Goal: Information Seeking & Learning: Learn about a topic

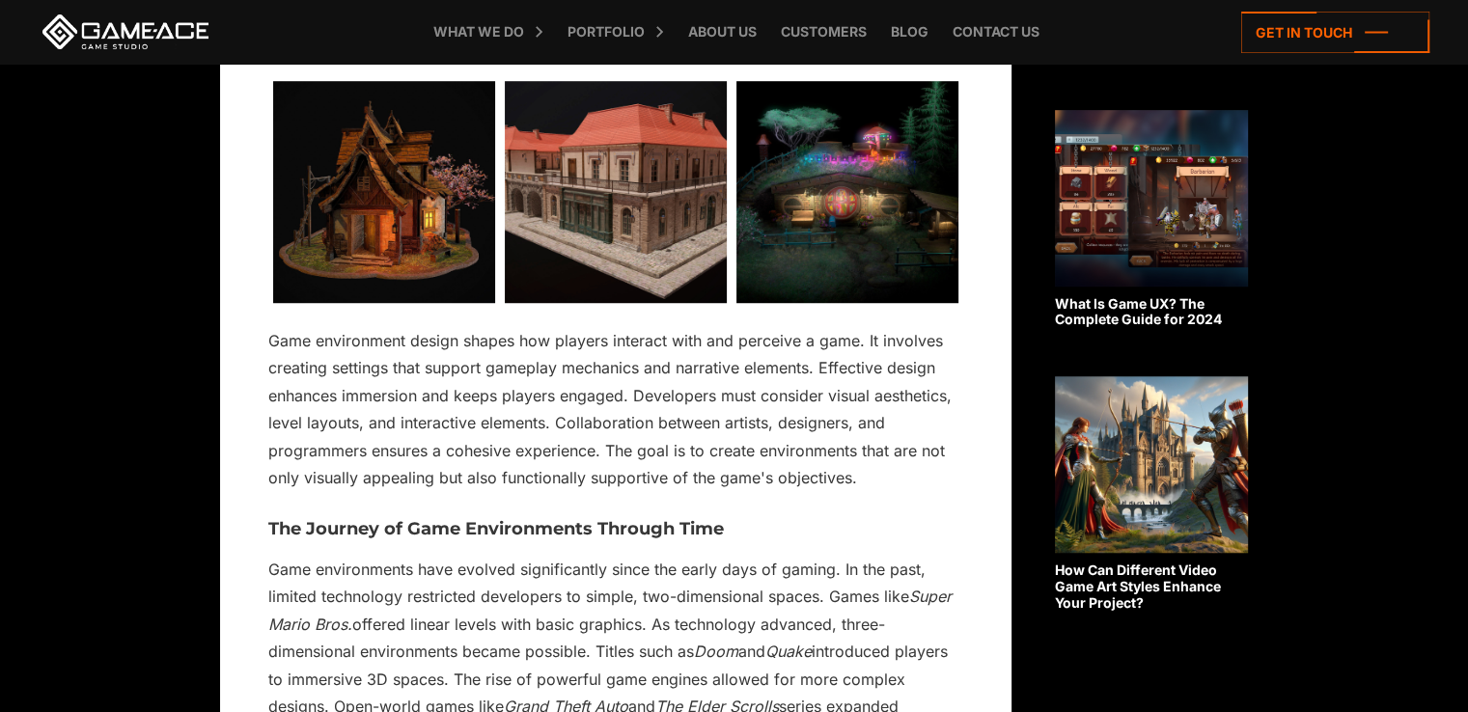
scroll to position [1351, 0]
click at [386, 197] on img at bounding box center [384, 192] width 222 height 222
click at [356, 252] on img at bounding box center [384, 192] width 222 height 222
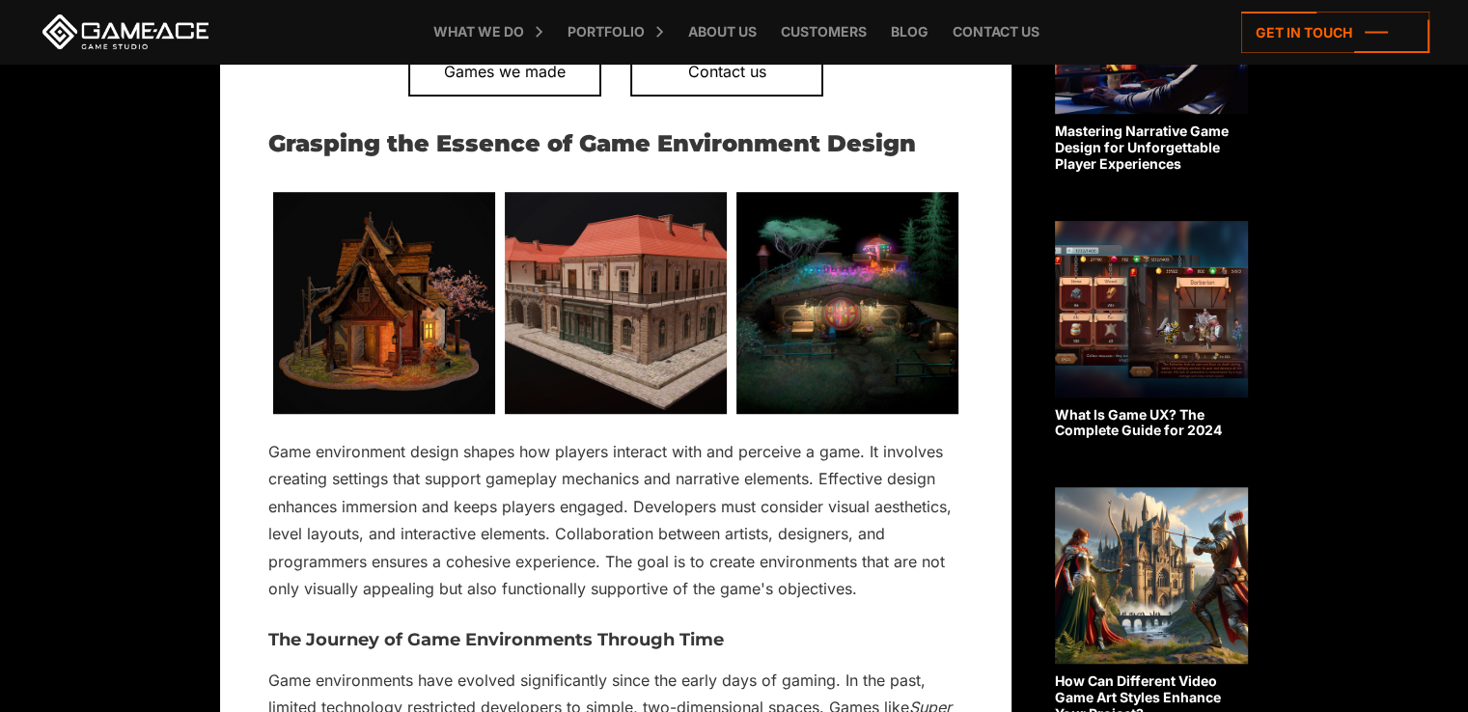
scroll to position [1250, 0]
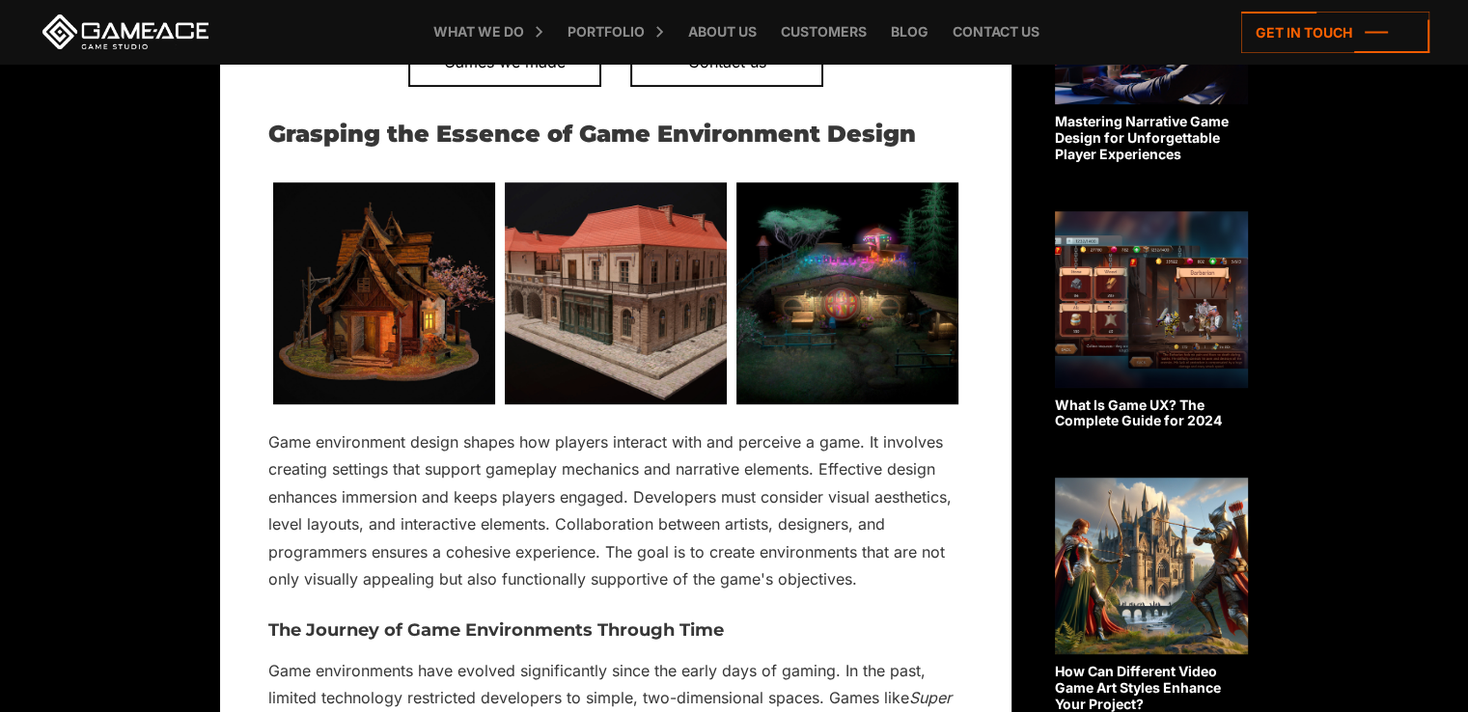
click at [386, 276] on img at bounding box center [384, 293] width 222 height 222
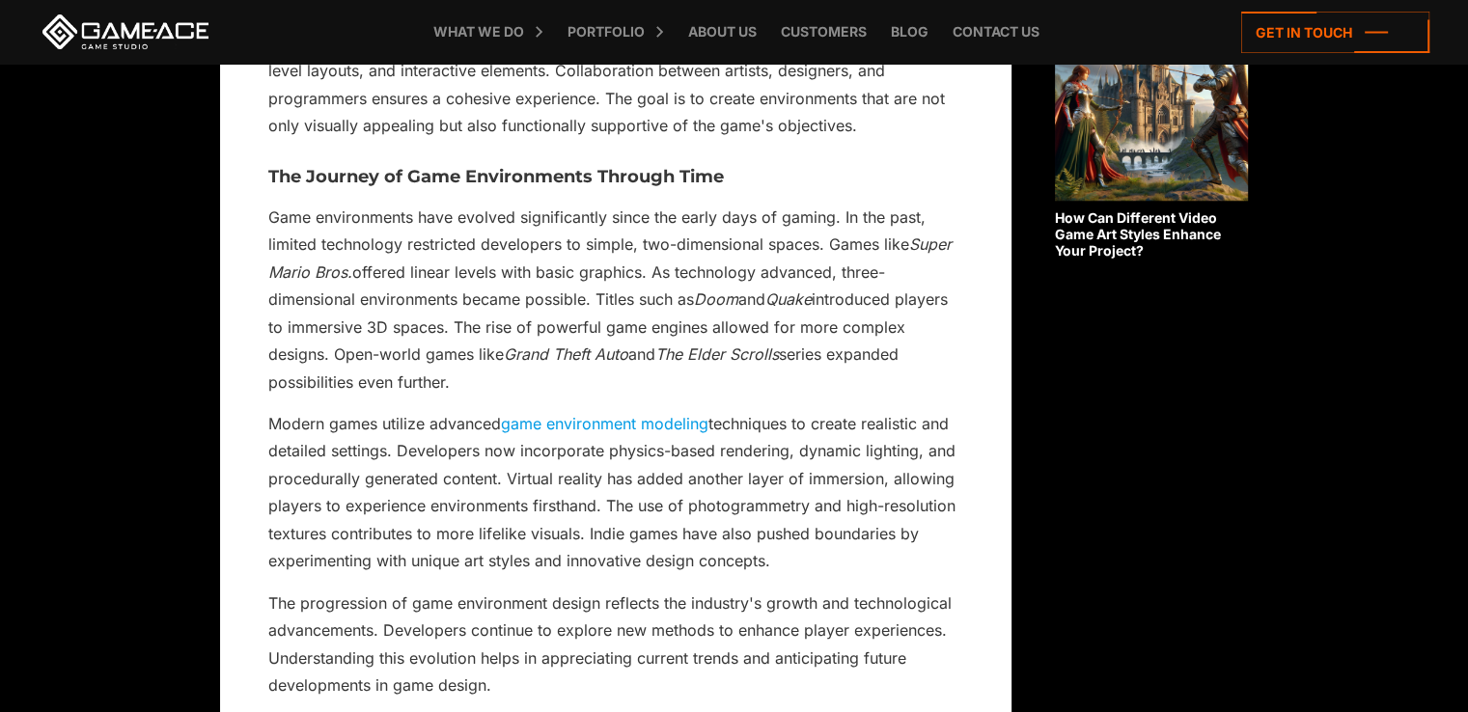
scroll to position [1732, 0]
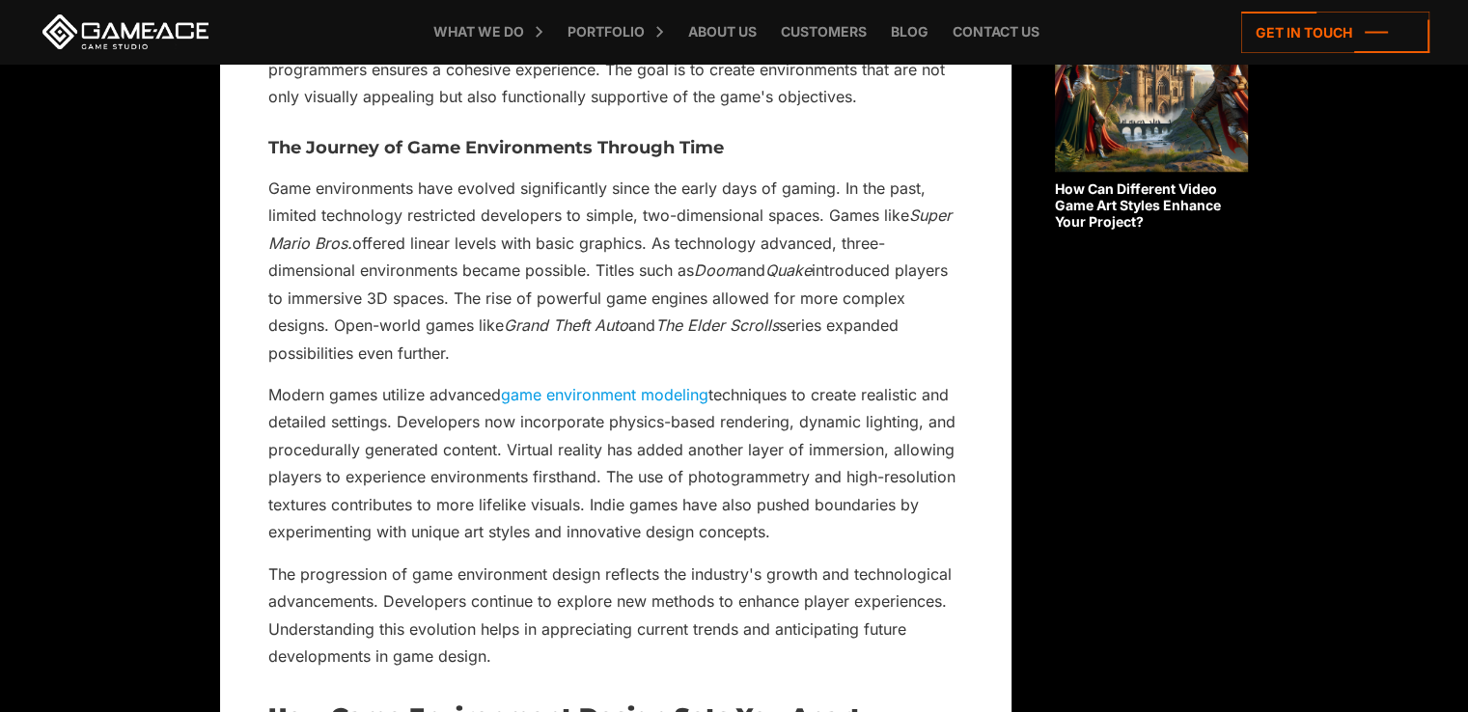
click at [567, 387] on link "game environment modeling" at bounding box center [604, 394] width 207 height 19
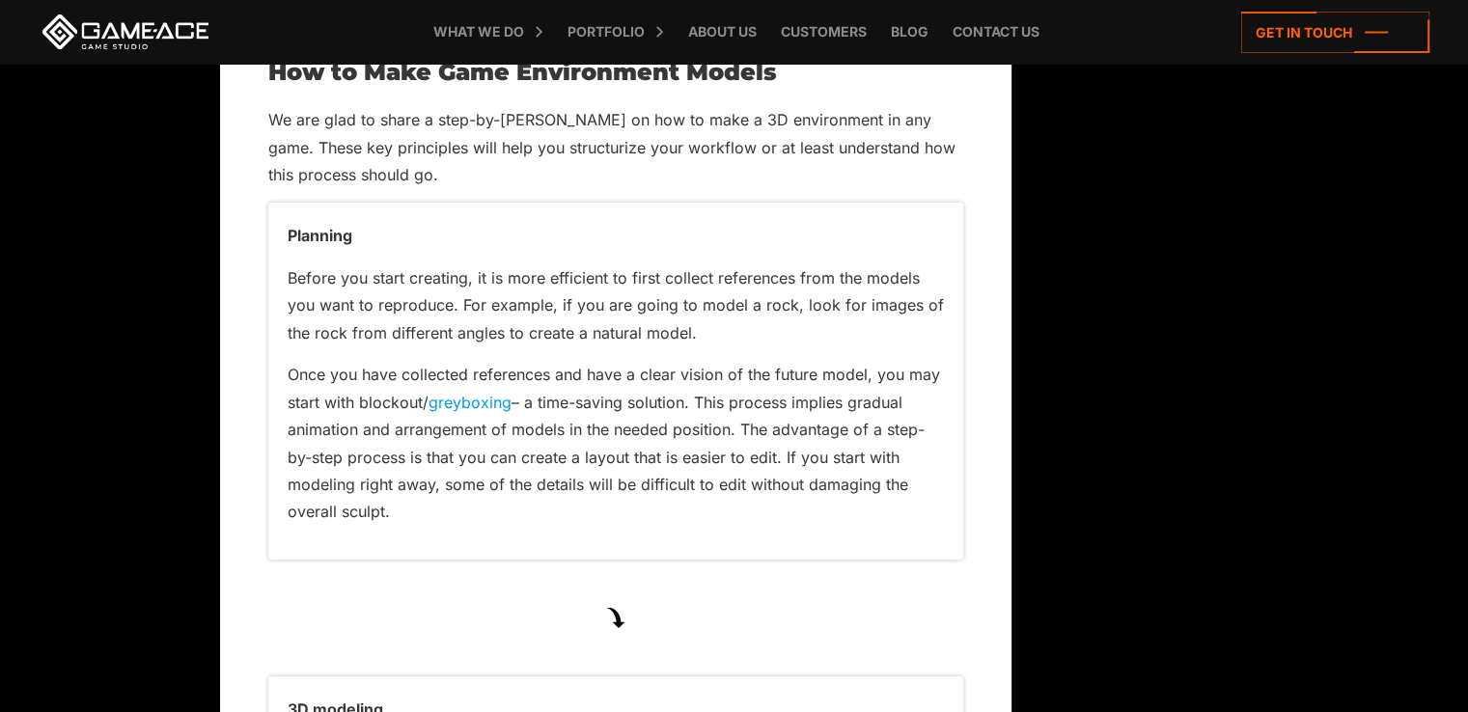
scroll to position [6079, 0]
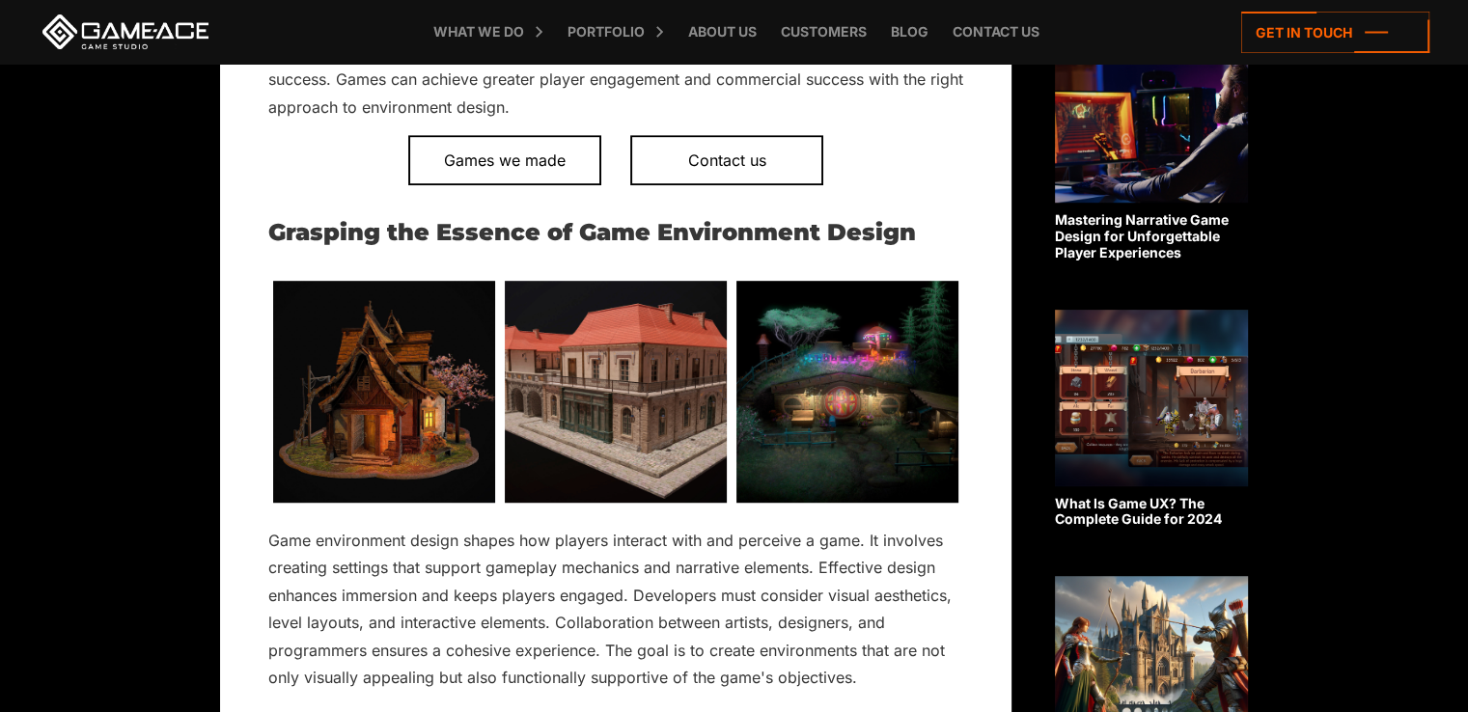
scroll to position [1153, 0]
